Goal: Download file/media

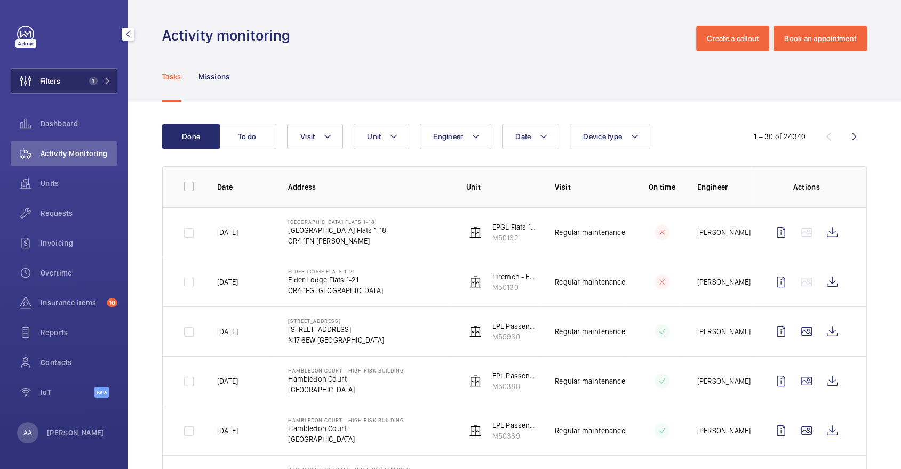
click at [82, 75] on button "Filters 1" at bounding box center [64, 81] width 107 height 26
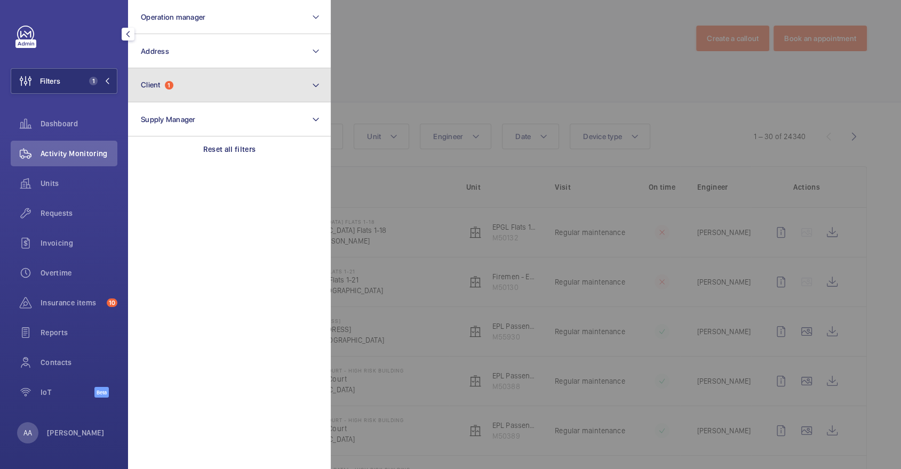
click at [183, 68] on button "Client 1" at bounding box center [229, 85] width 203 height 34
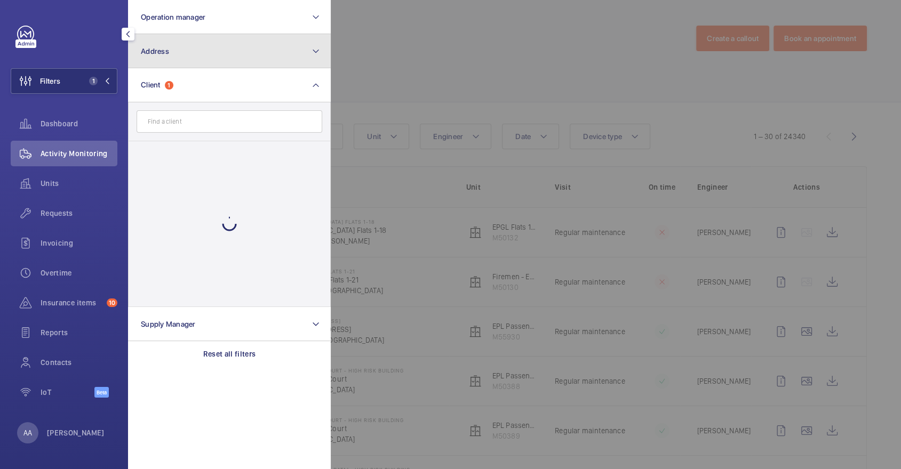
click at [175, 51] on button "Address" at bounding box center [229, 51] width 203 height 34
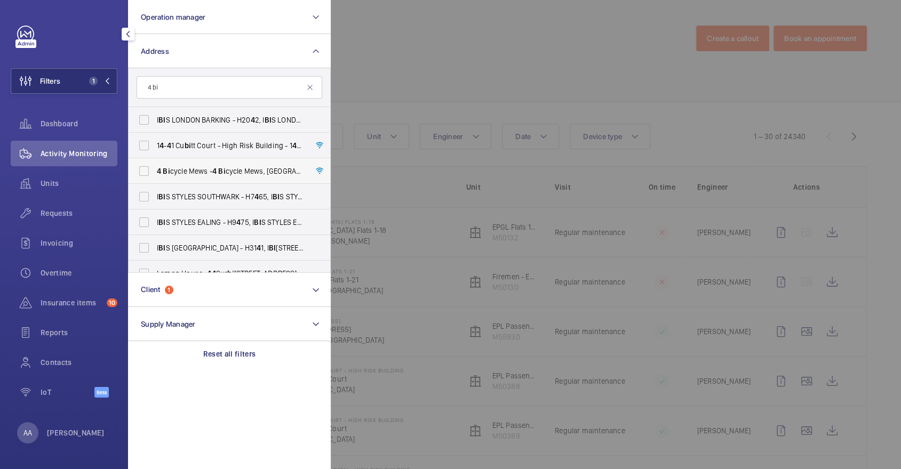
type input "4 bi"
click at [196, 176] on label "4 Bi cycle Mews - 4 Bi cycle Mews, [GEOGRAPHIC_DATA] 4 6FF" at bounding box center [222, 171] width 186 height 26
click at [155, 176] on input "4 Bi cycle Mews - 4 Bi cycle Mews, [GEOGRAPHIC_DATA] 4 6FF" at bounding box center [143, 170] width 21 height 21
checkbox input "true"
click at [462, 78] on div at bounding box center [781, 234] width 901 height 469
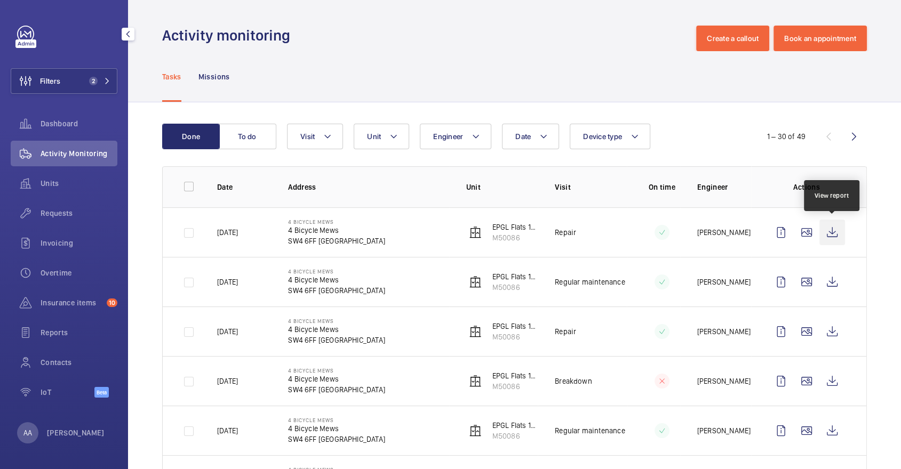
click at [828, 227] on wm-front-icon-button at bounding box center [832, 233] width 26 height 26
drag, startPoint x: 285, startPoint y: 228, endPoint x: 315, endPoint y: 242, distance: 32.9
click at [315, 242] on td "4 Bicycle Mews 4 Bicycle Mews SW4 6FF [GEOGRAPHIC_DATA]" at bounding box center [360, 232] width 178 height 50
copy div "4 Bicycle Mews SW4 6FF"
